Goal: Navigation & Orientation: Find specific page/section

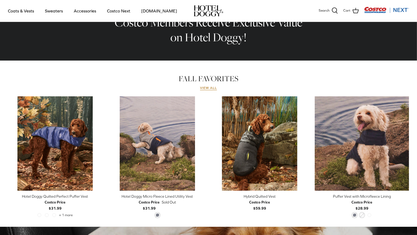
scroll to position [190, 0]
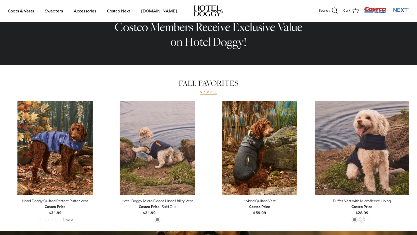
click at [209, 92] on link "View all" at bounding box center [208, 92] width 17 height 4
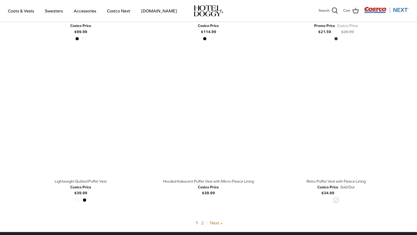
scroll to position [1242, 0]
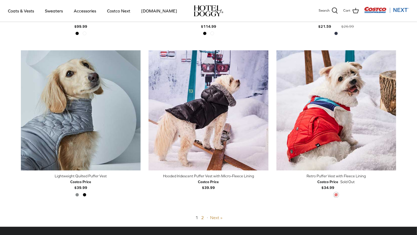
click at [214, 217] on link "Next »" at bounding box center [217, 217] width 12 height 5
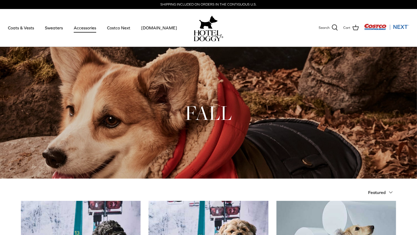
click at [84, 27] on link "Accessories" at bounding box center [85, 28] width 32 height 18
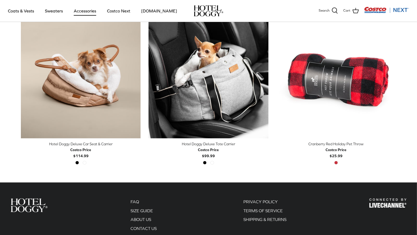
scroll to position [202, 0]
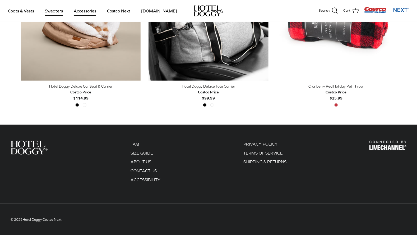
click at [50, 10] on link "Sweaters" at bounding box center [54, 11] width 28 height 18
